Goal: Transaction & Acquisition: Purchase product/service

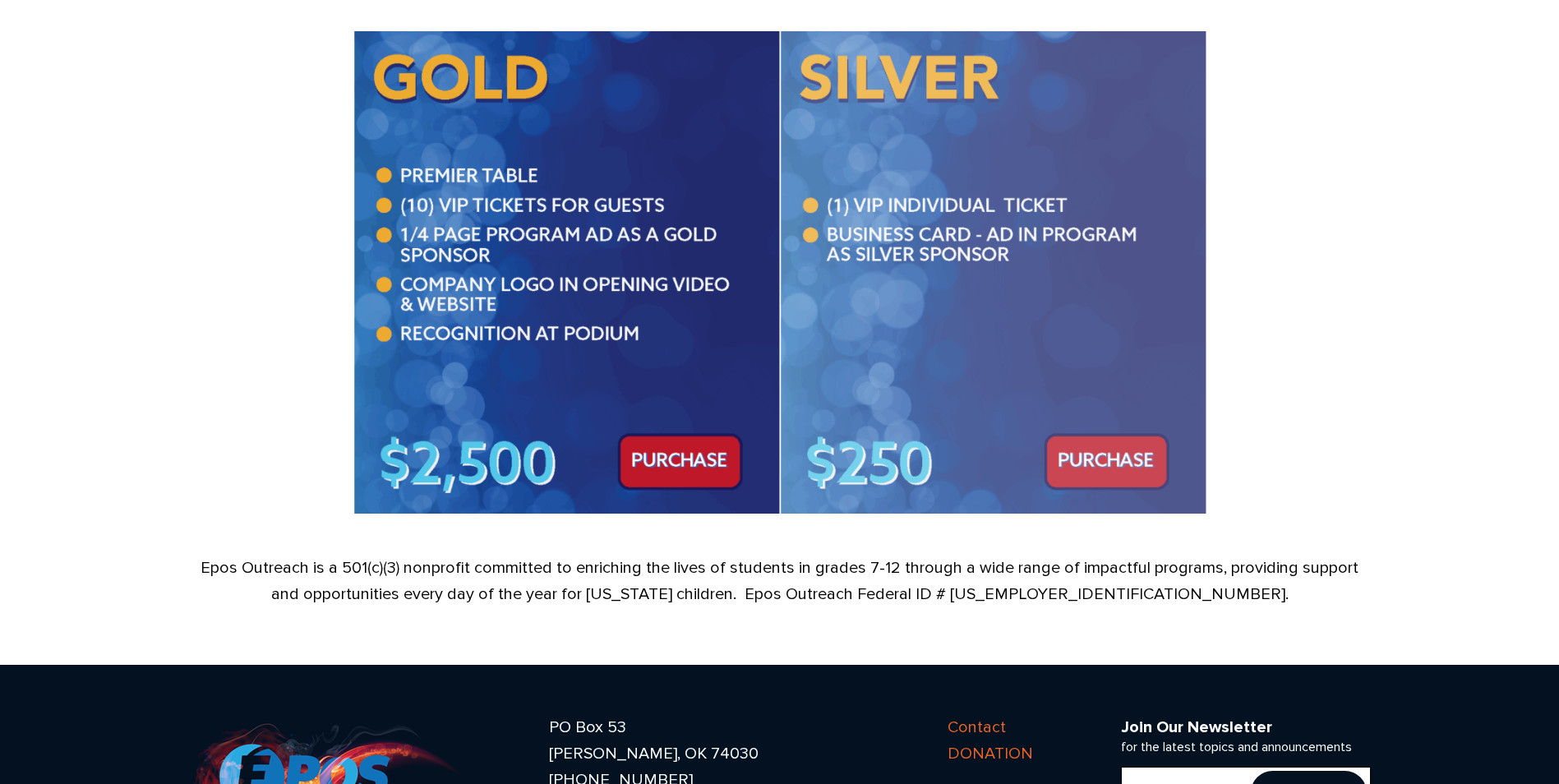
scroll to position [1233, 0]
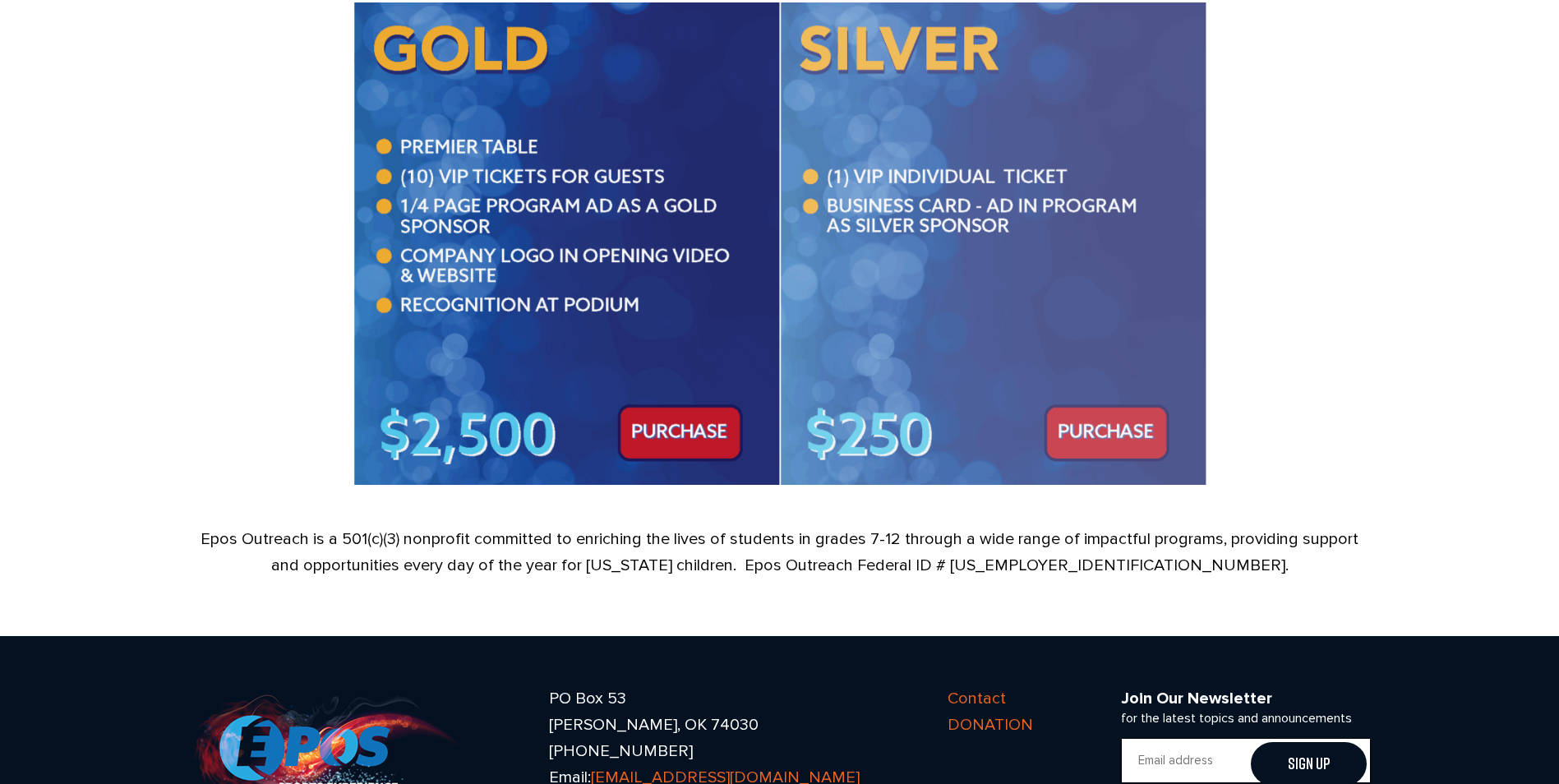
click at [1061, 433] on img at bounding box center [993, 243] width 426 height 481
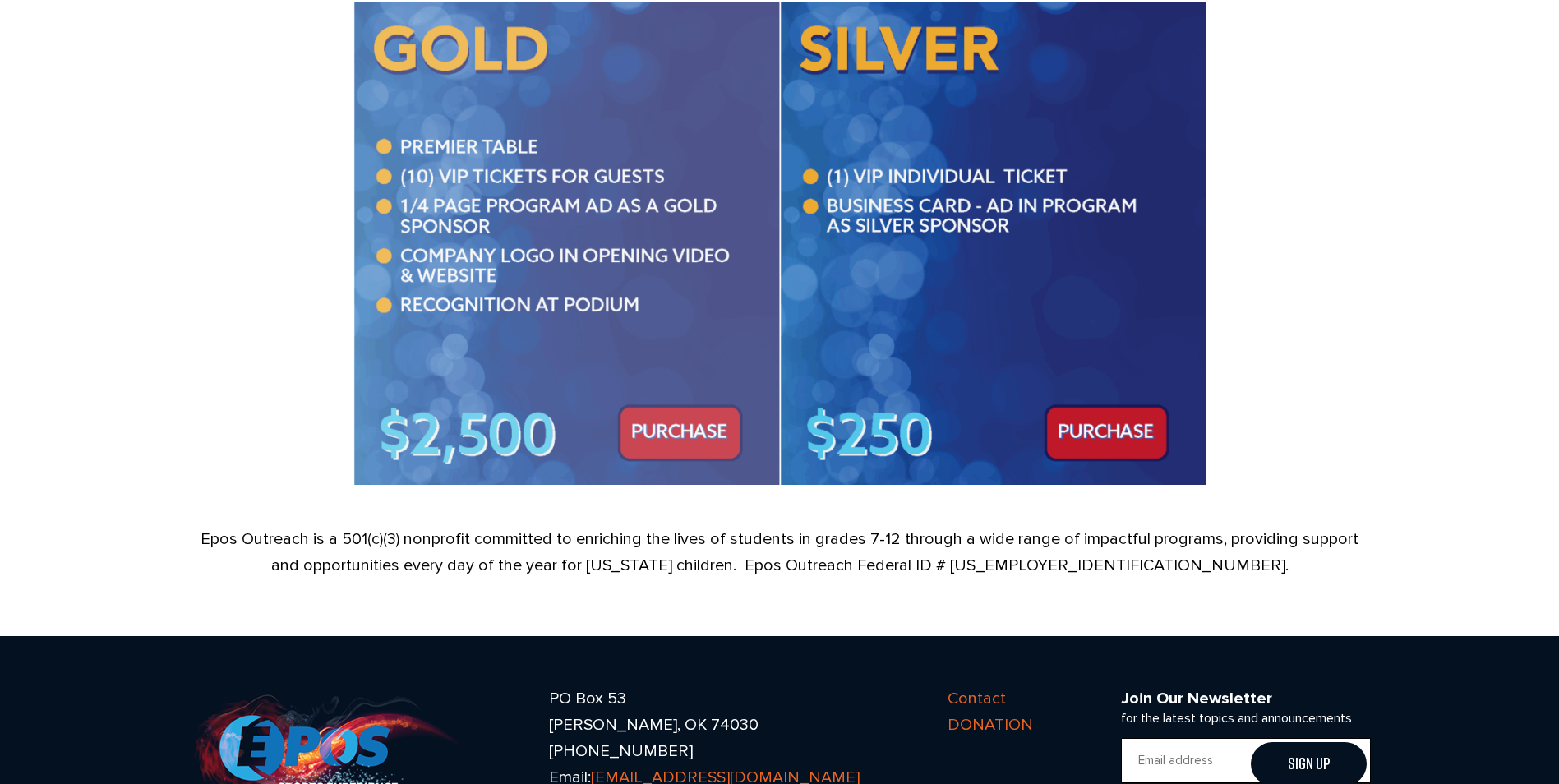
click at [718, 421] on img at bounding box center [566, 243] width 426 height 481
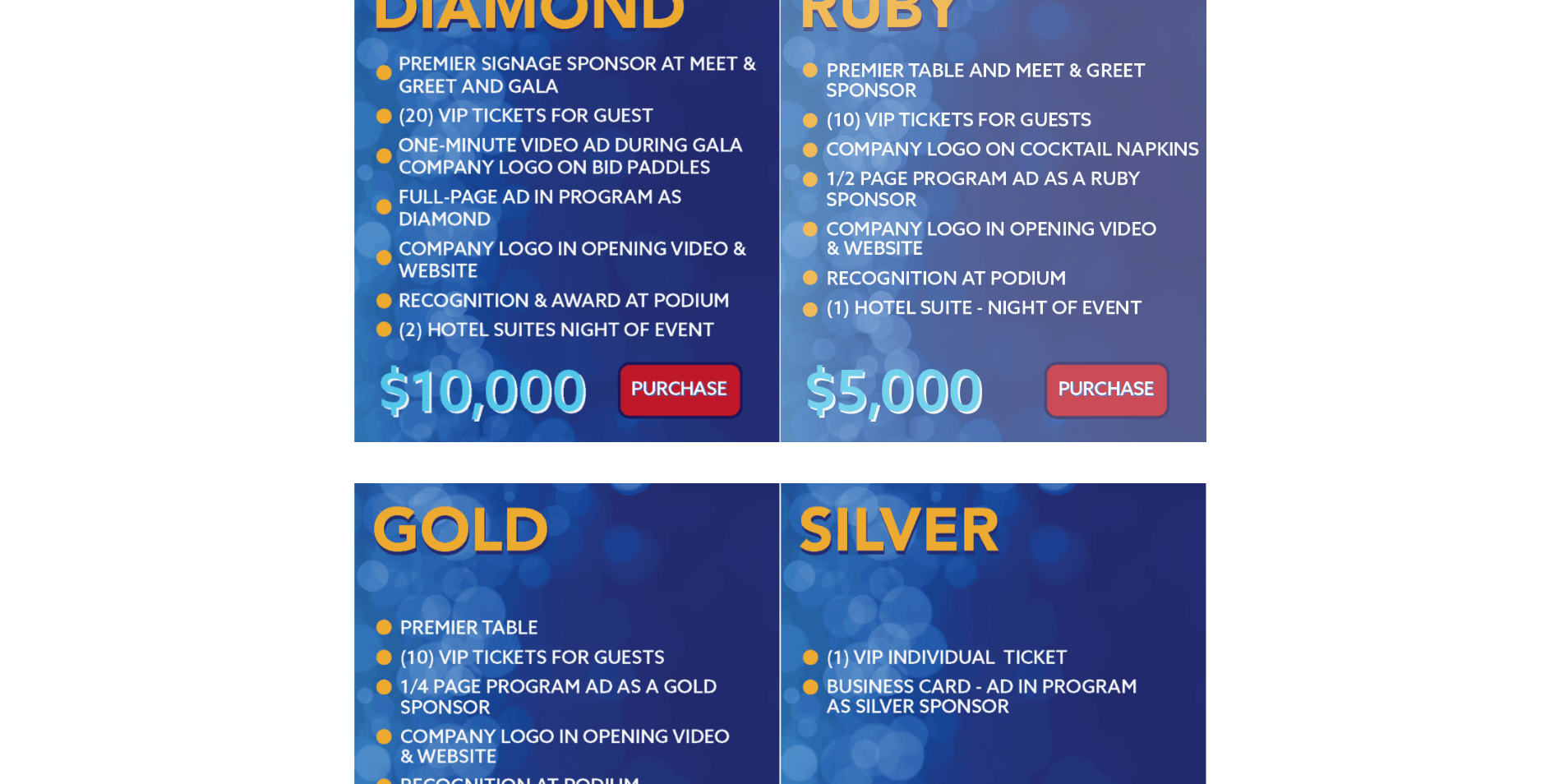
scroll to position [493, 0]
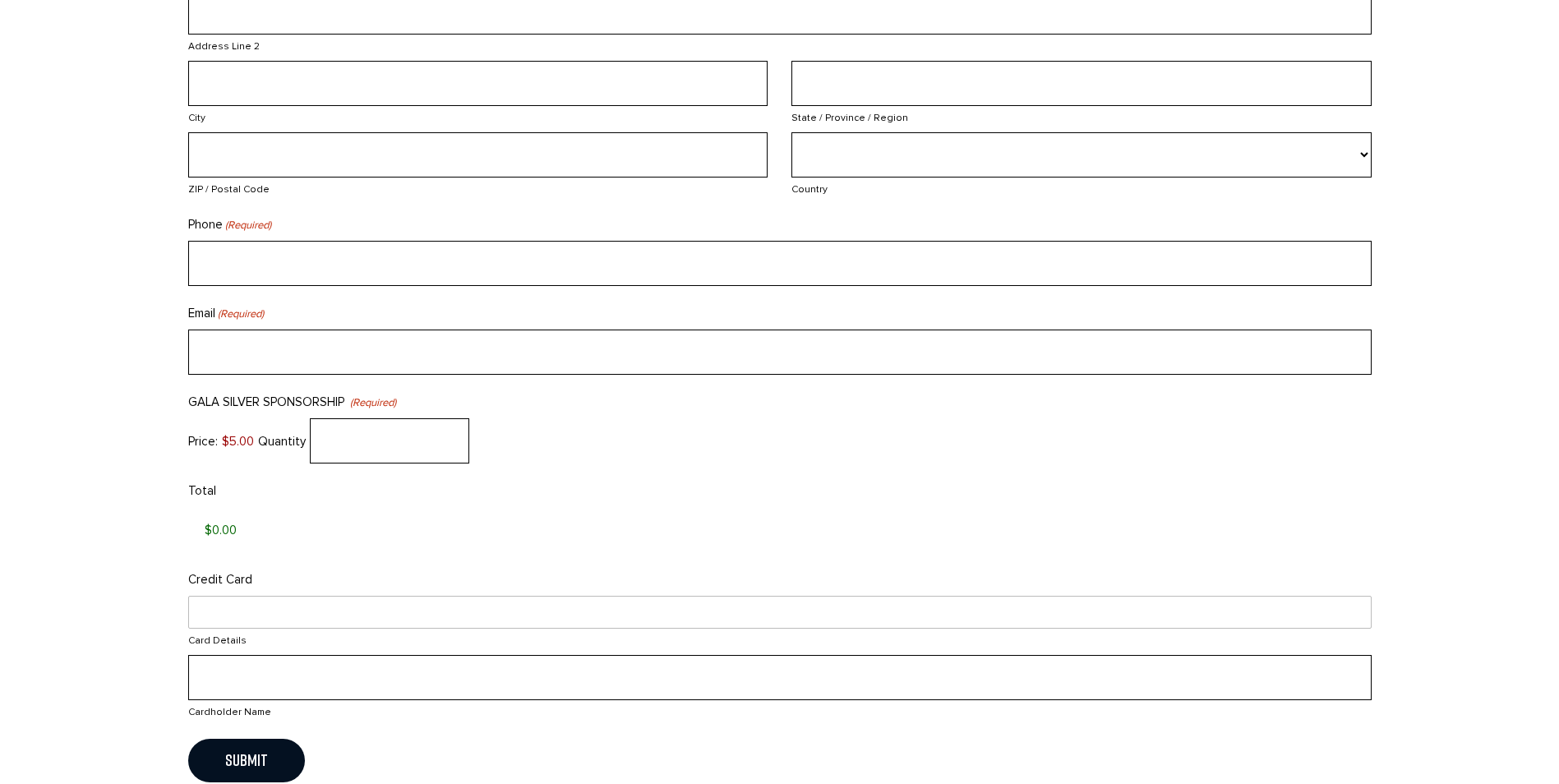
scroll to position [1315, 0]
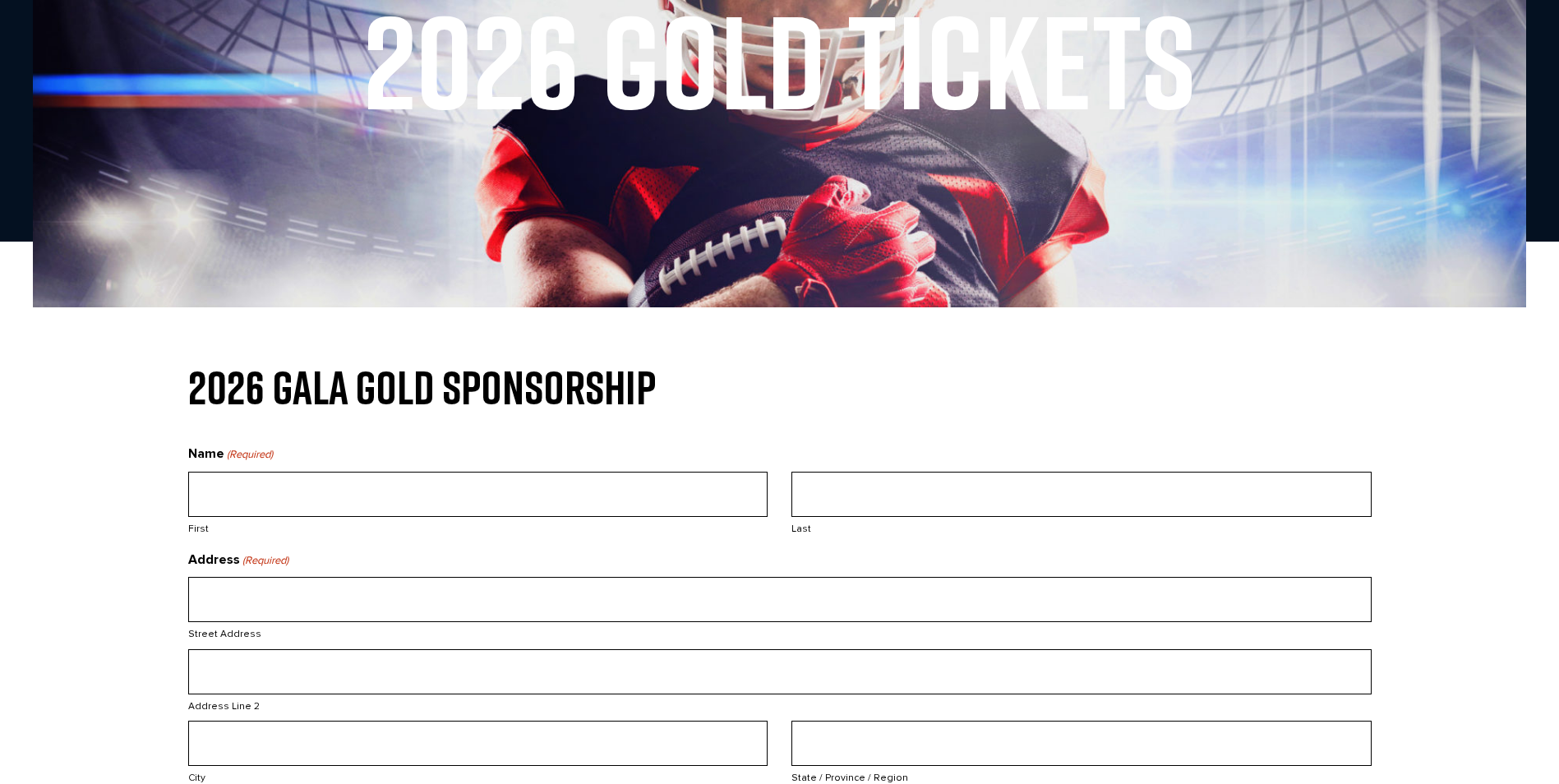
scroll to position [164, 0]
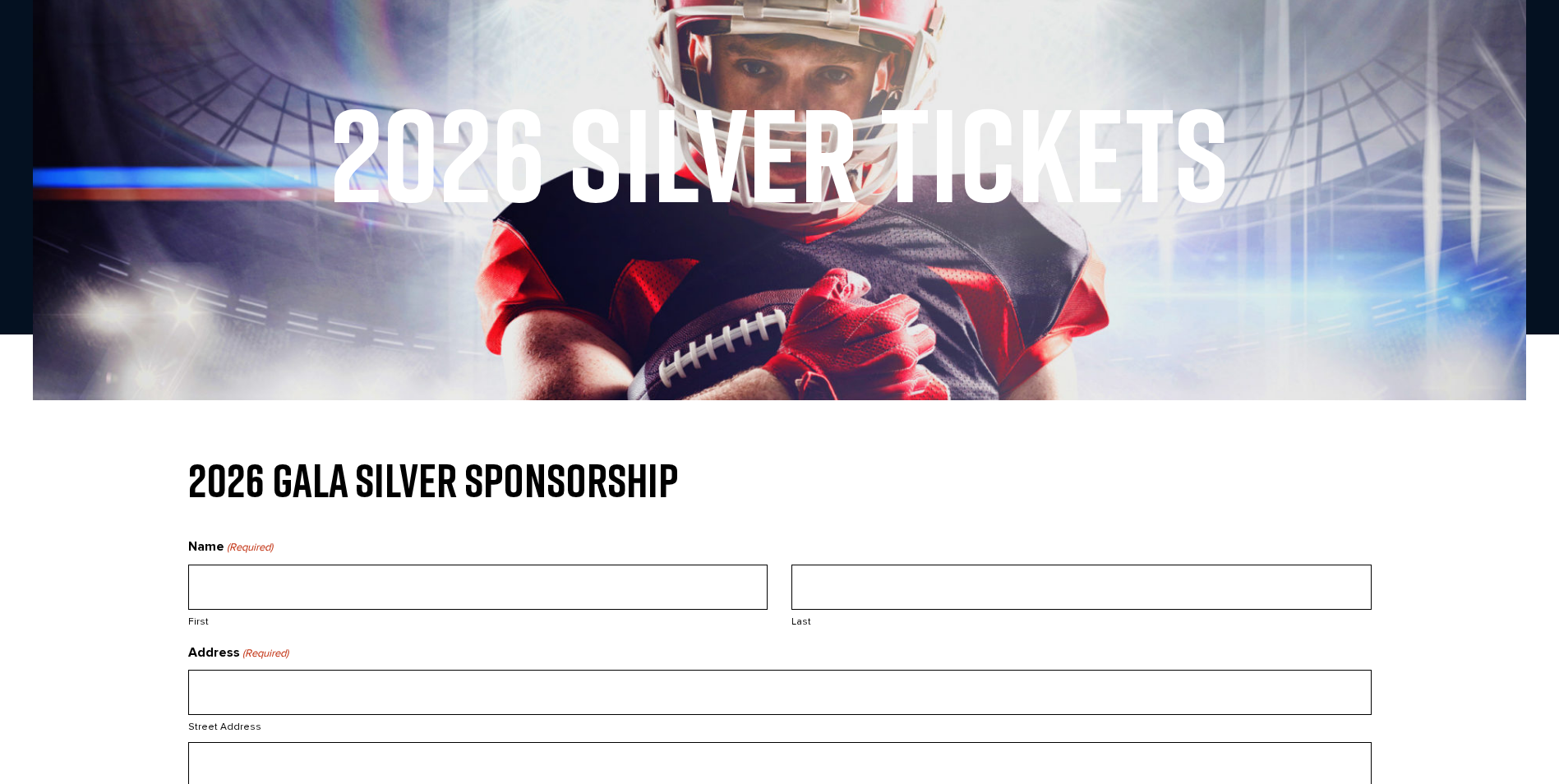
scroll to position [244, 0]
